Goal: Check status: Check status

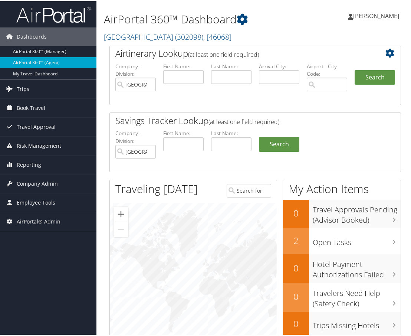
click at [27, 92] on span "Trips" at bounding box center [23, 88] width 13 height 19
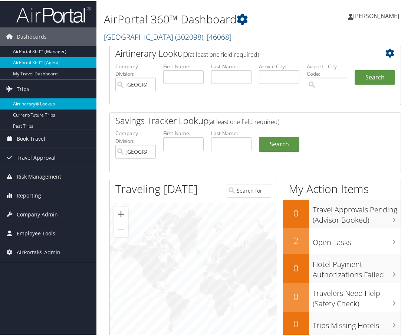
click at [31, 104] on link "Airtinerary® Lookup" at bounding box center [48, 102] width 97 height 11
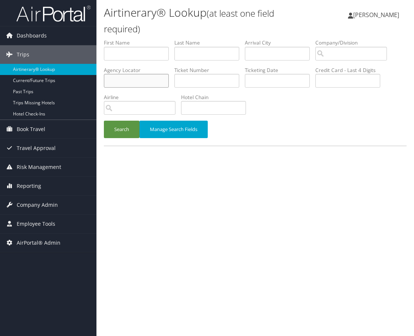
click at [129, 82] on input "text" at bounding box center [136, 81] width 65 height 14
click at [136, 54] on input "text" at bounding box center [136, 54] width 65 height 14
click at [199, 58] on input "text" at bounding box center [206, 54] width 65 height 14
type input "savoy"
click at [128, 131] on button "Search" at bounding box center [122, 129] width 36 height 17
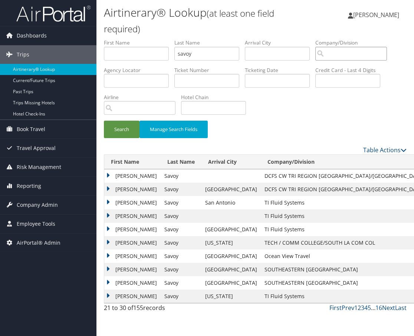
click at [336, 53] on input "search" at bounding box center [351, 54] width 72 height 14
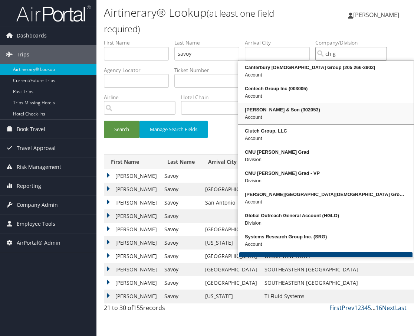
click at [273, 109] on div "CH Guenther & Son (302053)" at bounding box center [325, 109] width 173 height 7
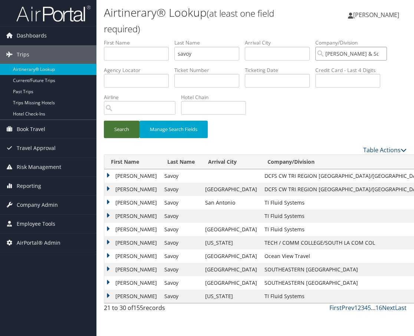
type input "CH Guenther & Son"
click at [114, 127] on button "Search" at bounding box center [122, 129] width 36 height 17
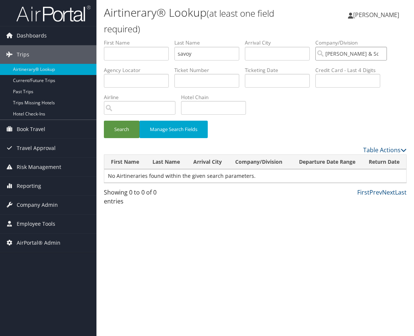
click at [349, 52] on input "CH Guenther & Son" at bounding box center [351, 54] width 72 height 14
click at [117, 55] on input "text" at bounding box center [136, 54] width 65 height 14
type input "hakim"
click at [122, 125] on button "Search" at bounding box center [122, 129] width 36 height 17
drag, startPoint x: 61, startPoint y: 53, endPoint x: 187, endPoint y: 62, distance: 126.9
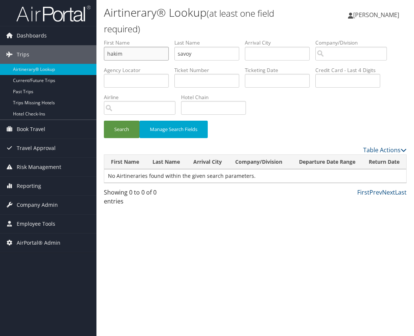
click at [44, 51] on div "Dashboards AirPortal 360™ (Manager) AirPortal 360™ (Agent) My Travel Dashboard …" at bounding box center [207, 168] width 414 height 336
drag, startPoint x: 188, startPoint y: 57, endPoint x: 134, endPoint y: 57, distance: 53.8
click at [135, 39] on ul "First Name Last Name savoy Departure City Arrival City Company/Division Airport…" at bounding box center [255, 39] width 303 height 0
click at [109, 81] on input "text" at bounding box center [136, 81] width 65 height 14
type input "EQKCOK"
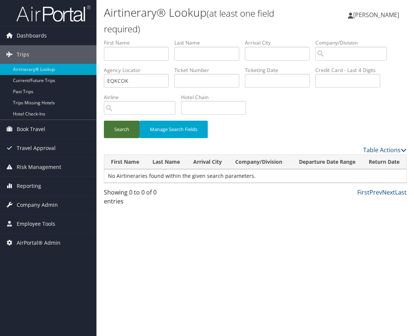
click at [123, 132] on button "Search" at bounding box center [122, 129] width 36 height 17
click at [280, 118] on div "Search Manage Search Fields" at bounding box center [255, 92] width 314 height 107
